Goal: Find specific page/section: Find specific page/section

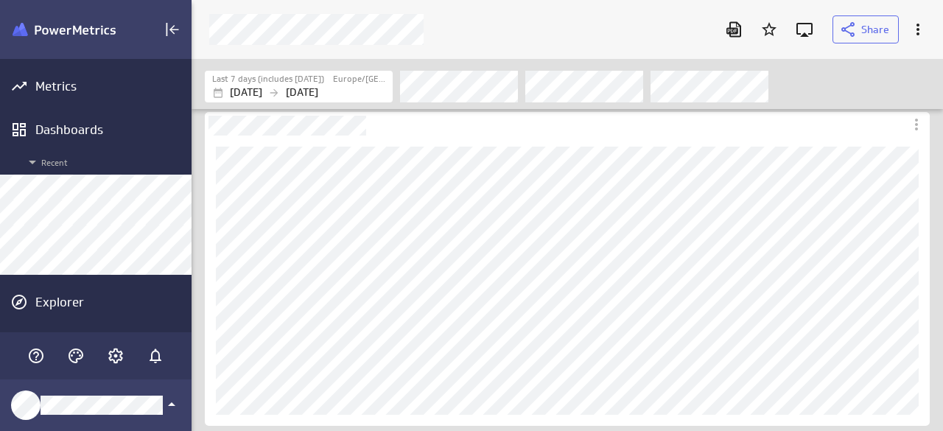
scroll to position [454, 773]
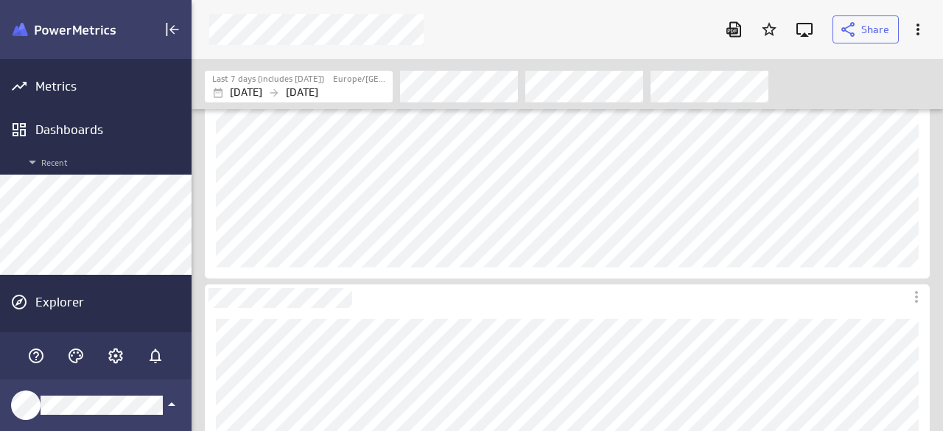
scroll to position [221, 0]
